Goal: Task Accomplishment & Management: Complete application form

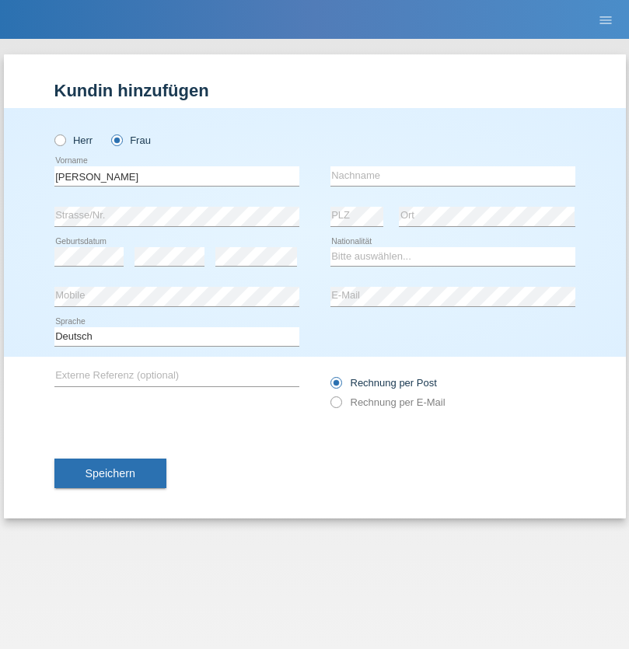
type input "Christina Franziska"
click at [452, 176] on input "text" at bounding box center [452, 175] width 245 height 19
type input "Ehrenberg"
select select "DE"
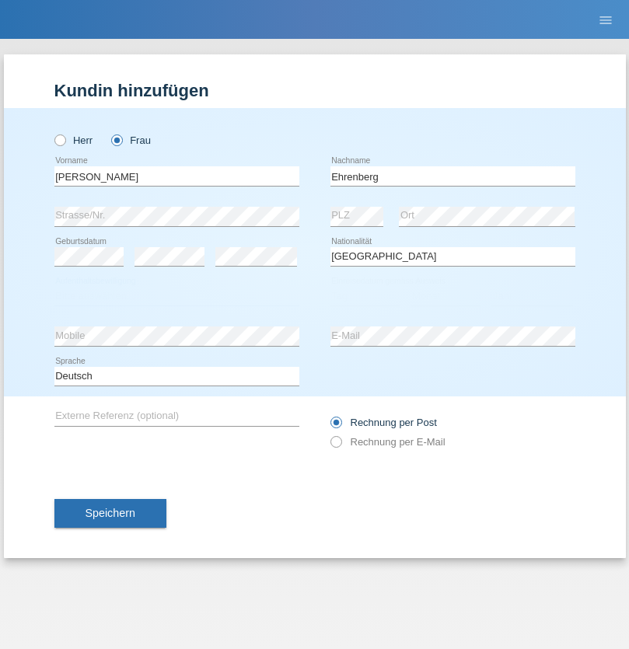
select select "C"
select select "01"
select select "11"
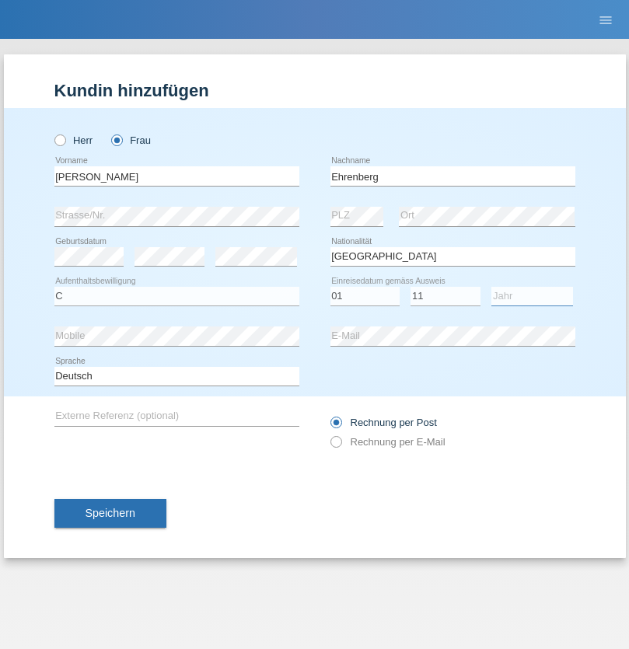
select select "2020"
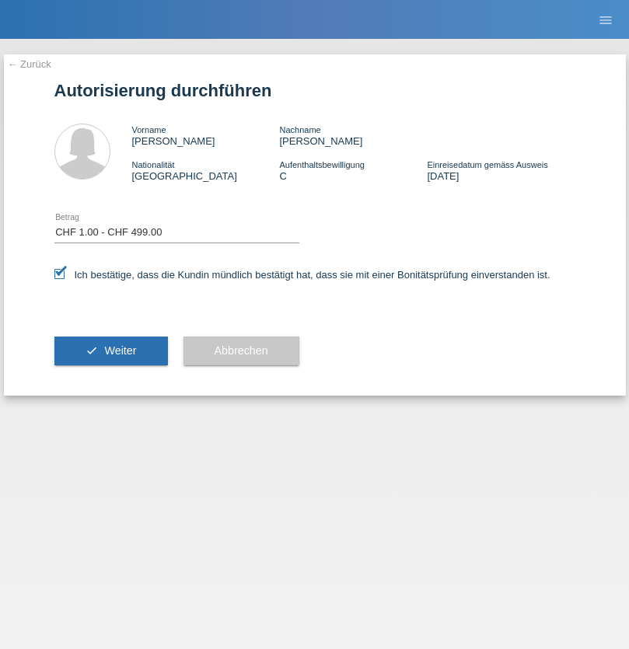
select select "1"
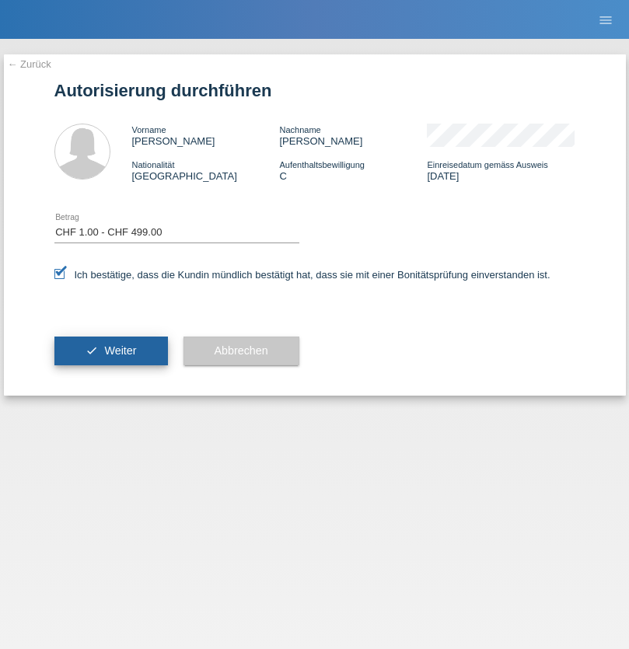
click at [110, 351] on span "Weiter" at bounding box center [120, 350] width 32 height 12
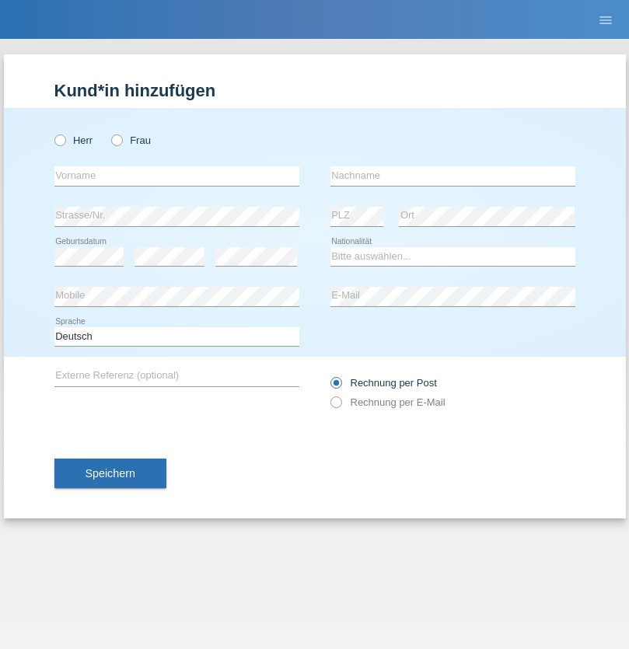
radio input "true"
click at [176, 176] on input "text" at bounding box center [176, 175] width 245 height 19
type input "Franziska"
click at [452, 176] on input "text" at bounding box center [452, 175] width 245 height 19
type input "Ehrenberg"
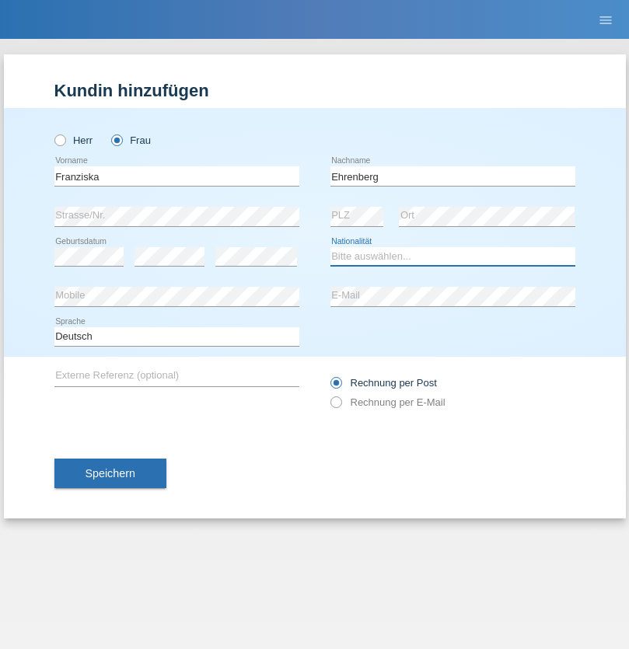
select select "DE"
select select "C"
select select "01"
select select "11"
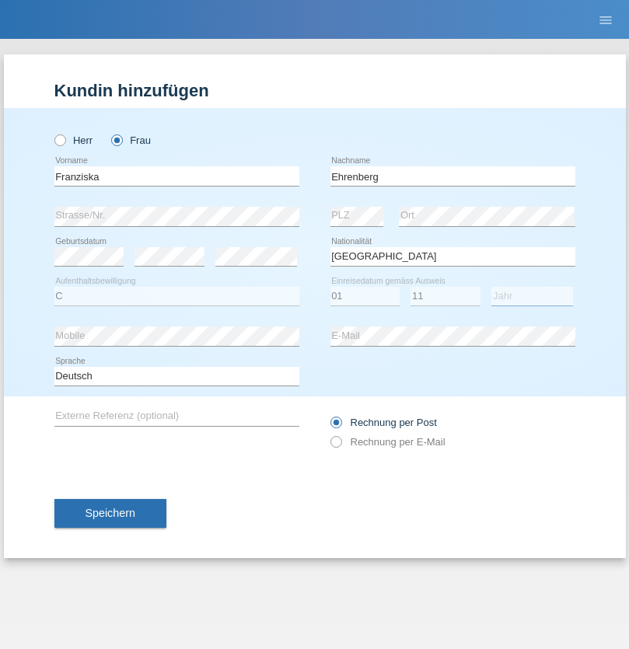
select select "2020"
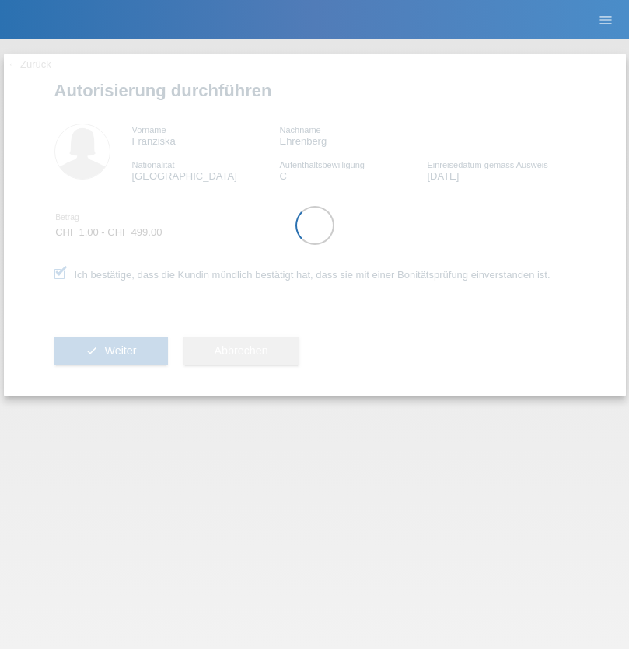
select select "1"
